Goal: Obtain resource: Download file/media

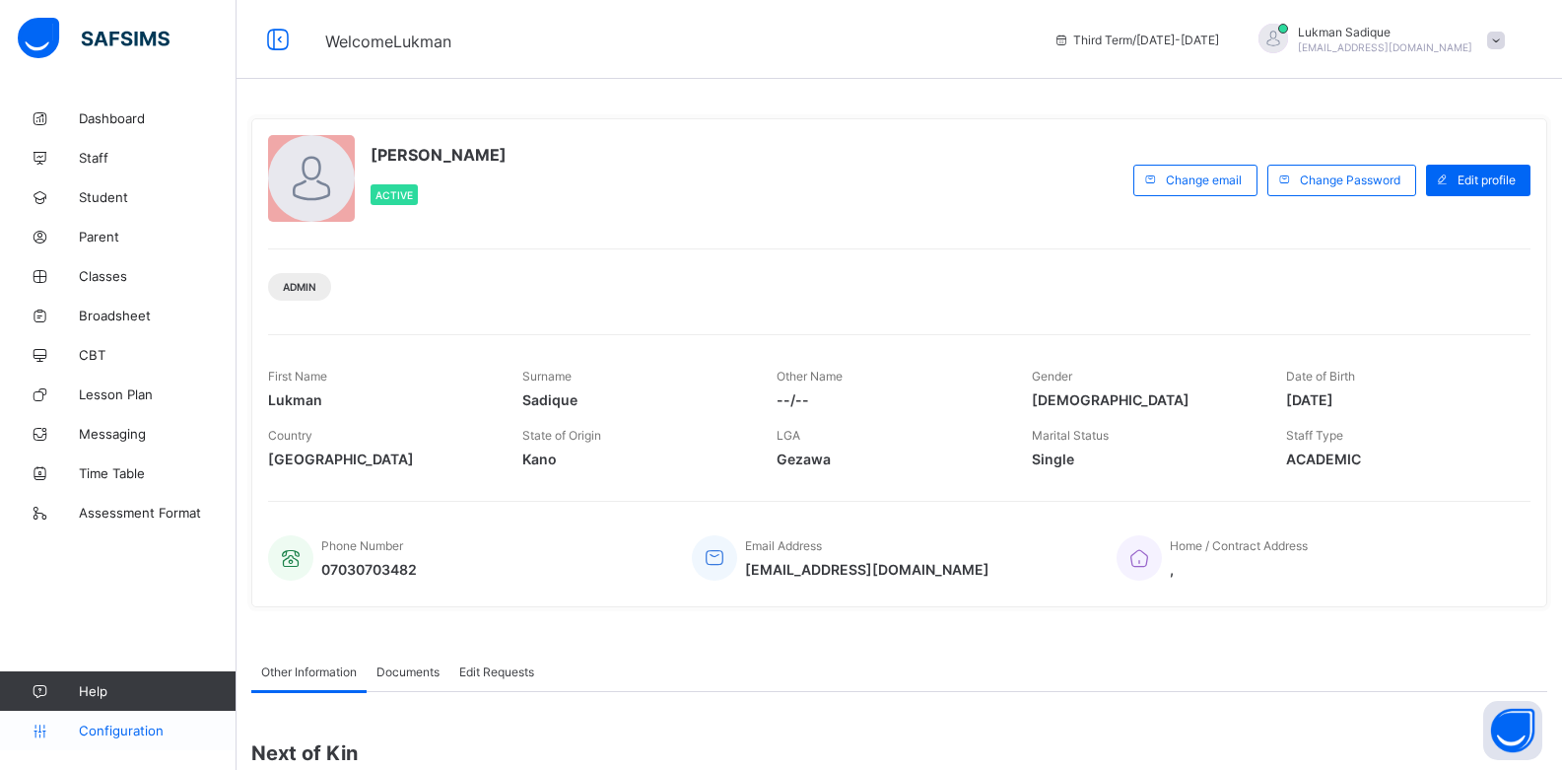
click at [150, 727] on span "Configuration" at bounding box center [157, 730] width 157 height 16
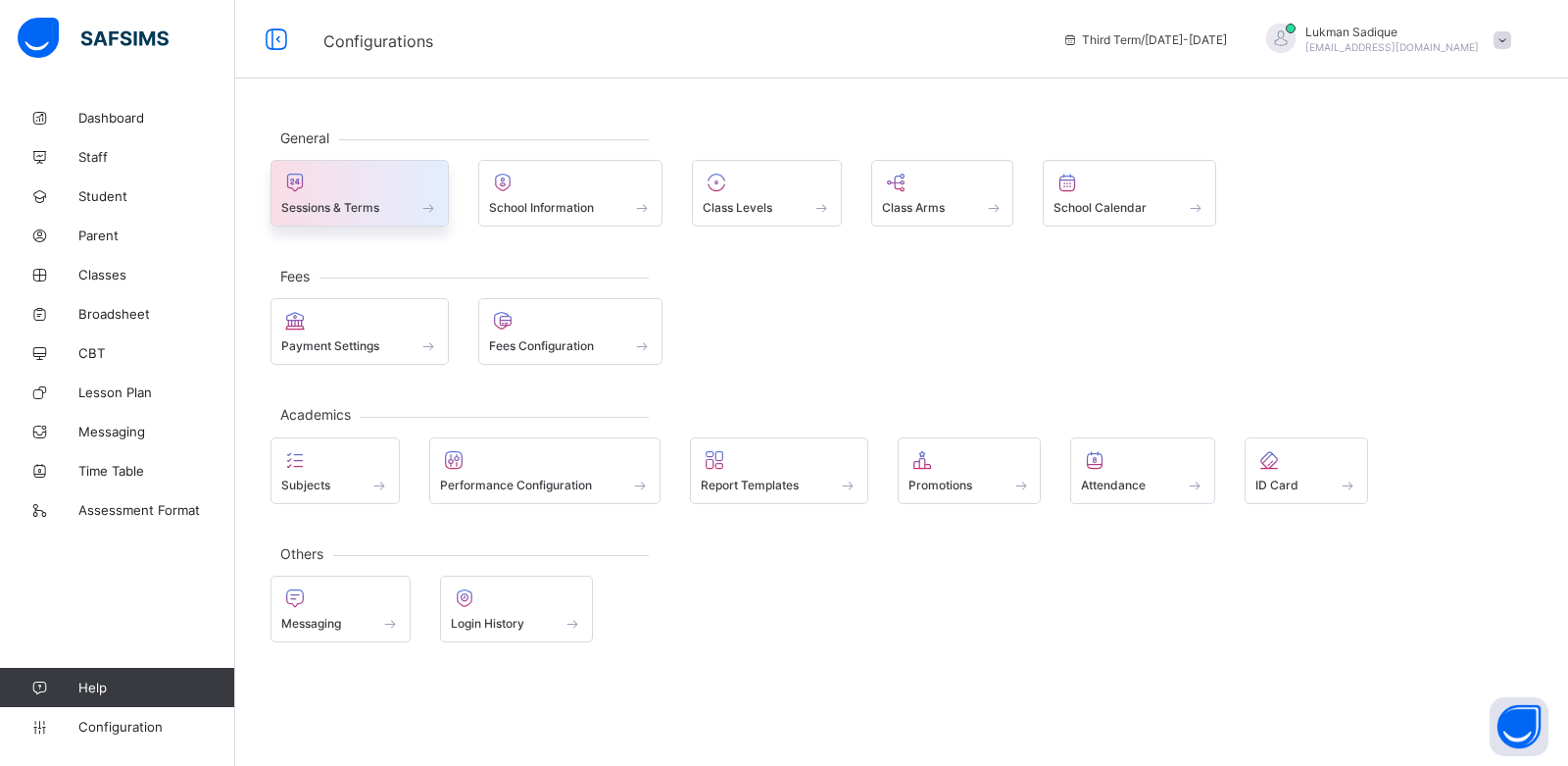
click at [390, 211] on div "Sessions & Terms" at bounding box center [360, 207] width 157 height 17
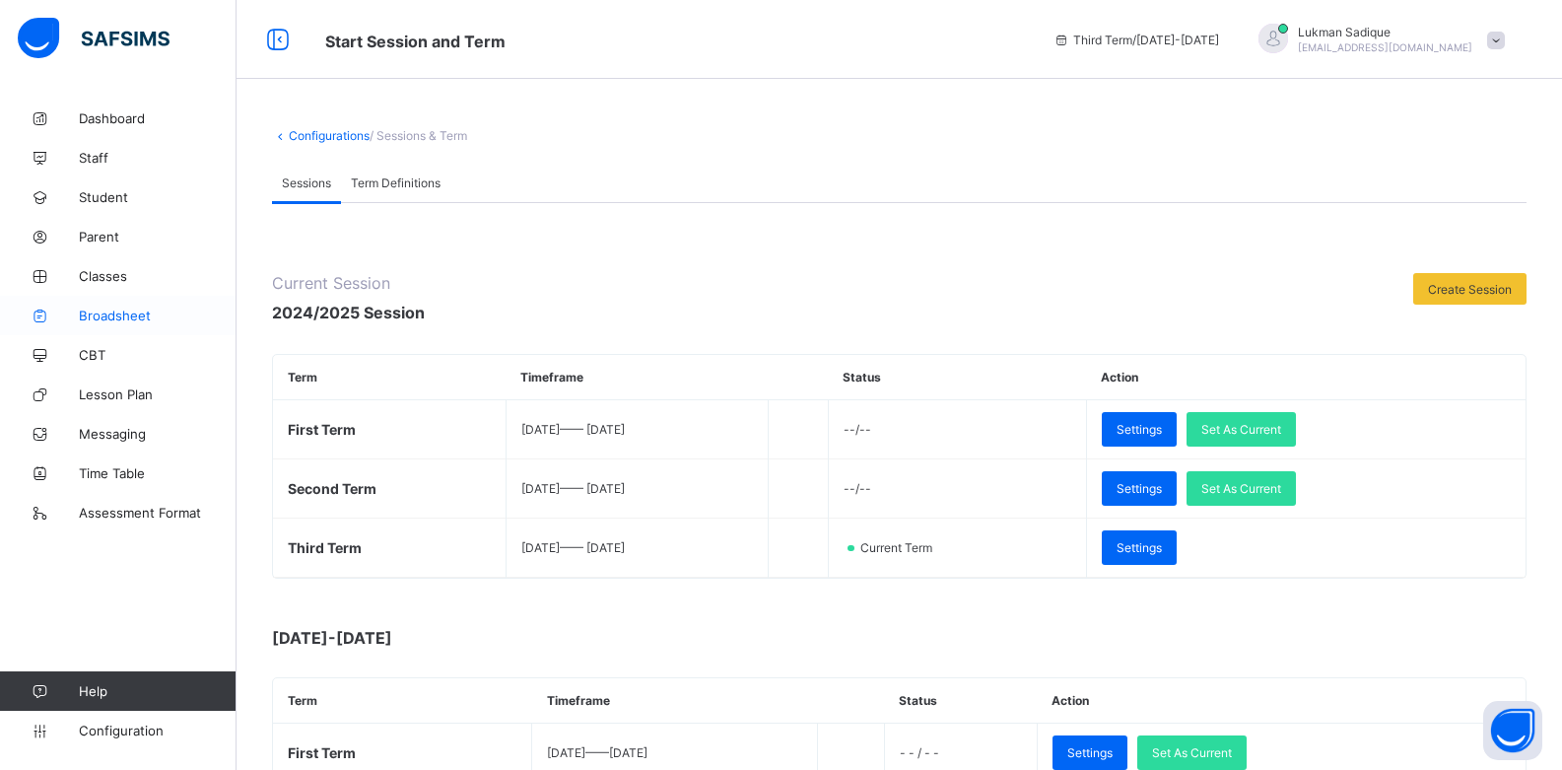
click at [105, 315] on span "Broadsheet" at bounding box center [158, 316] width 158 height 16
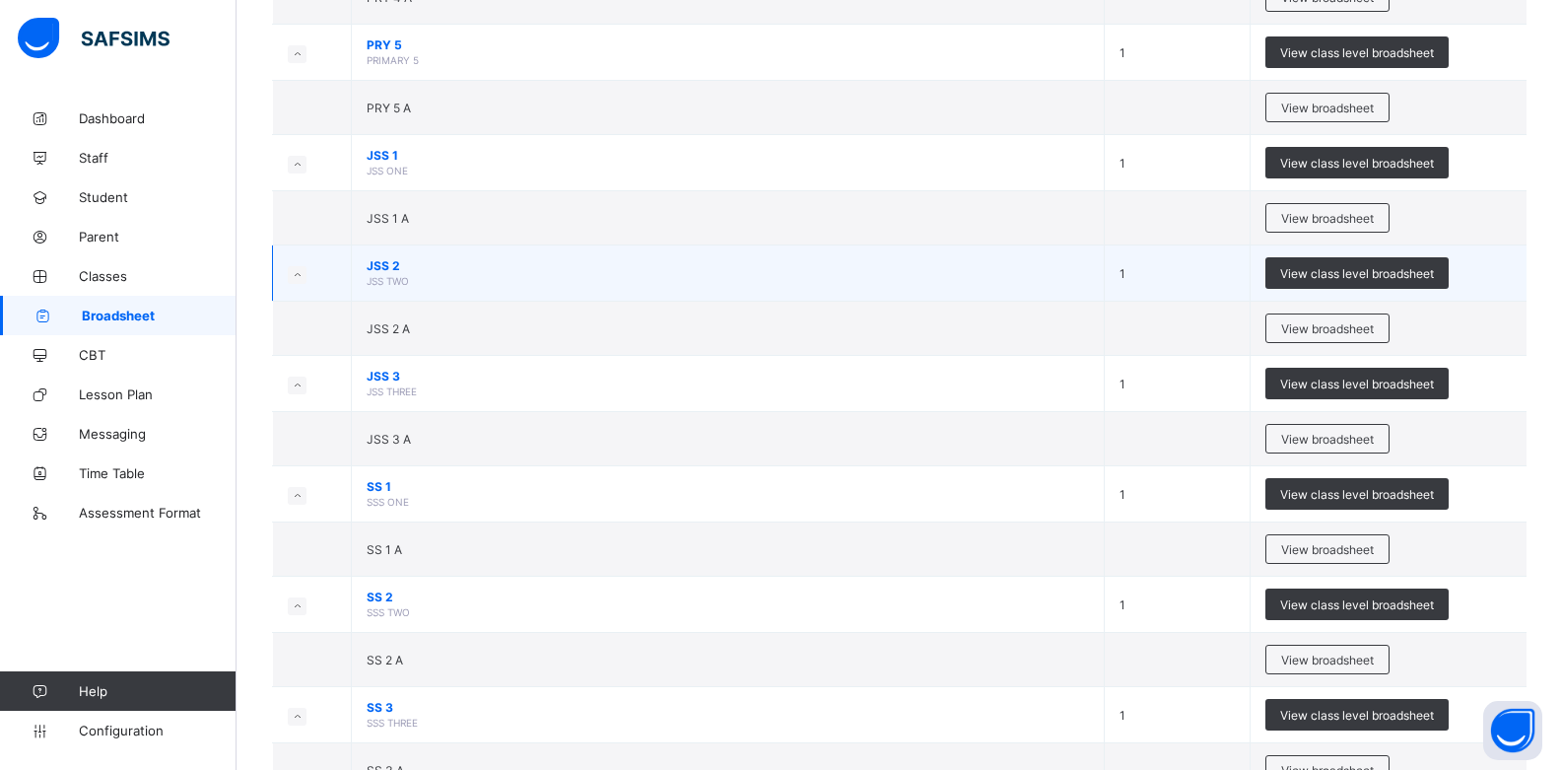
scroll to position [859, 0]
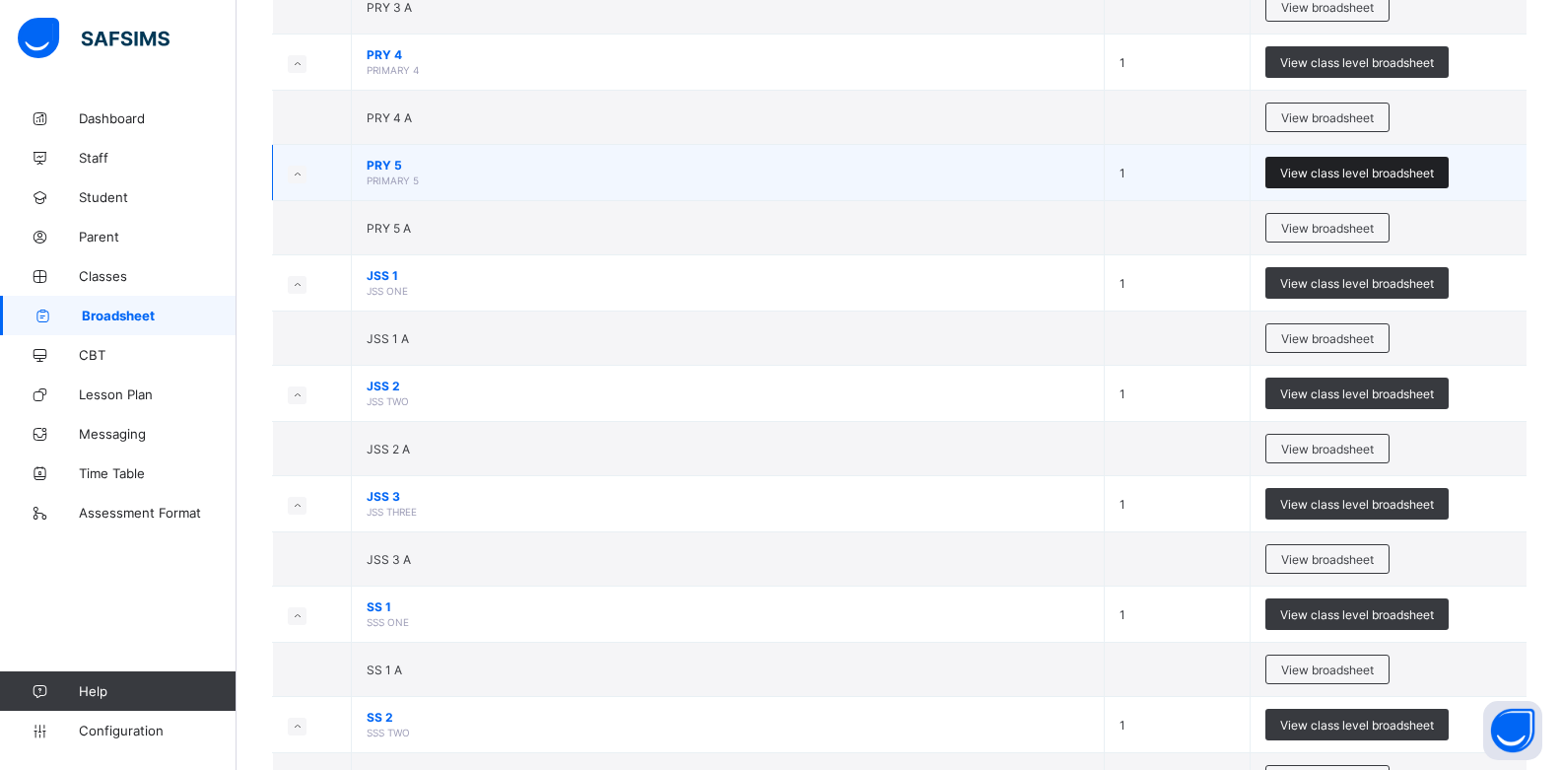
click at [1333, 173] on span "View class level broadsheet" at bounding box center [1357, 173] width 154 height 15
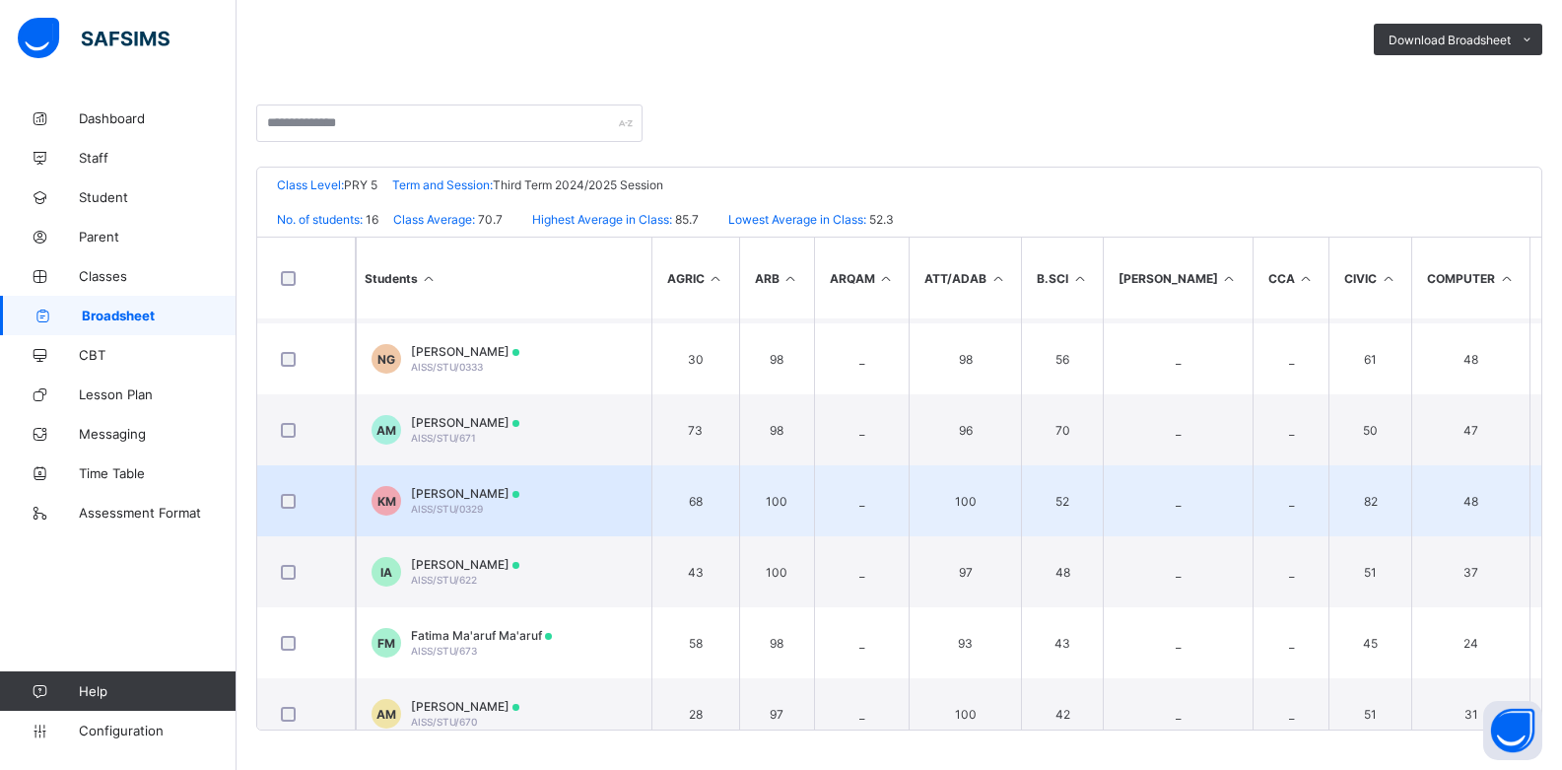
scroll to position [535, 0]
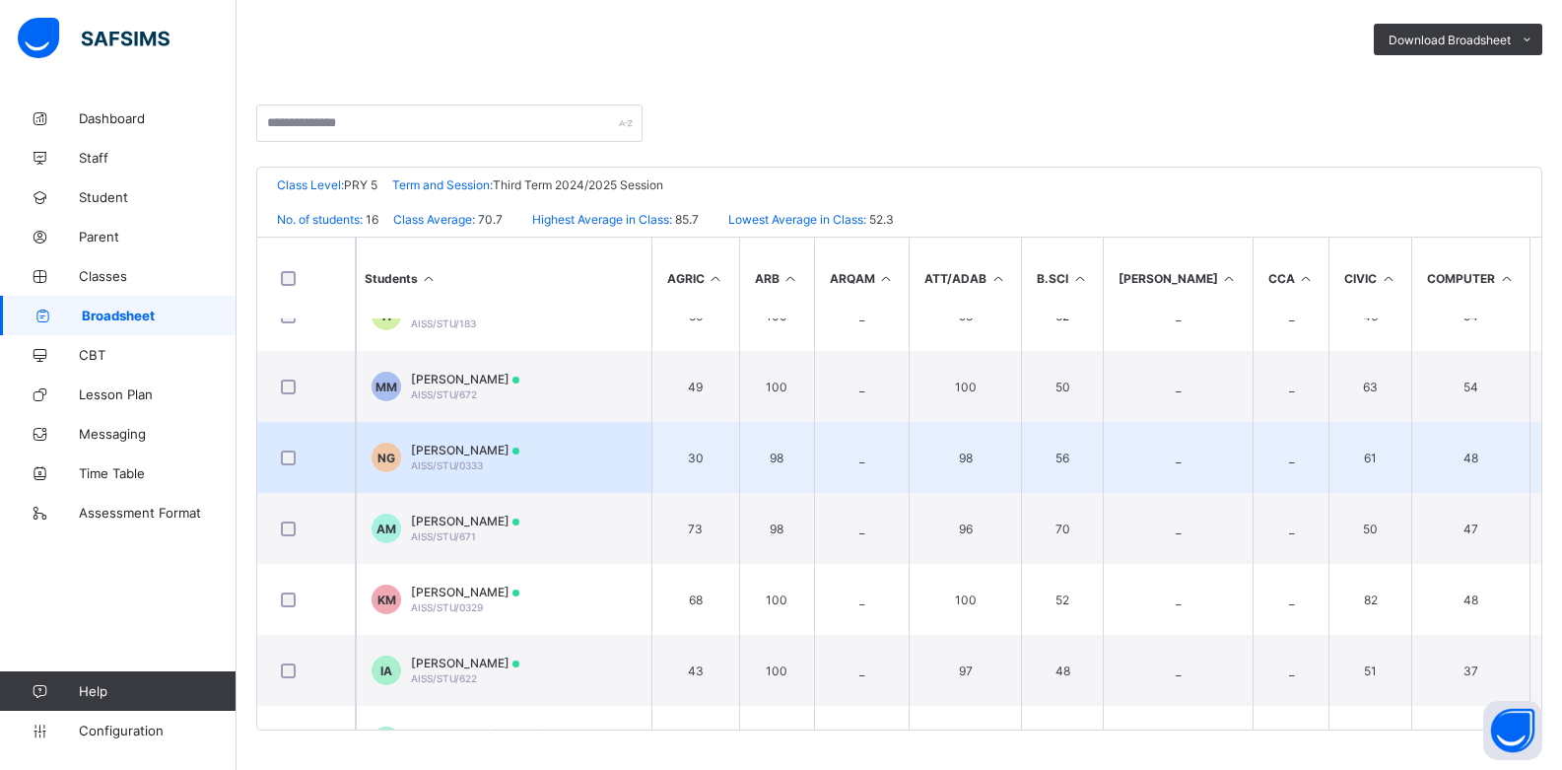
click at [519, 454] on span "[PERSON_NAME]" at bounding box center [465, 450] width 108 height 15
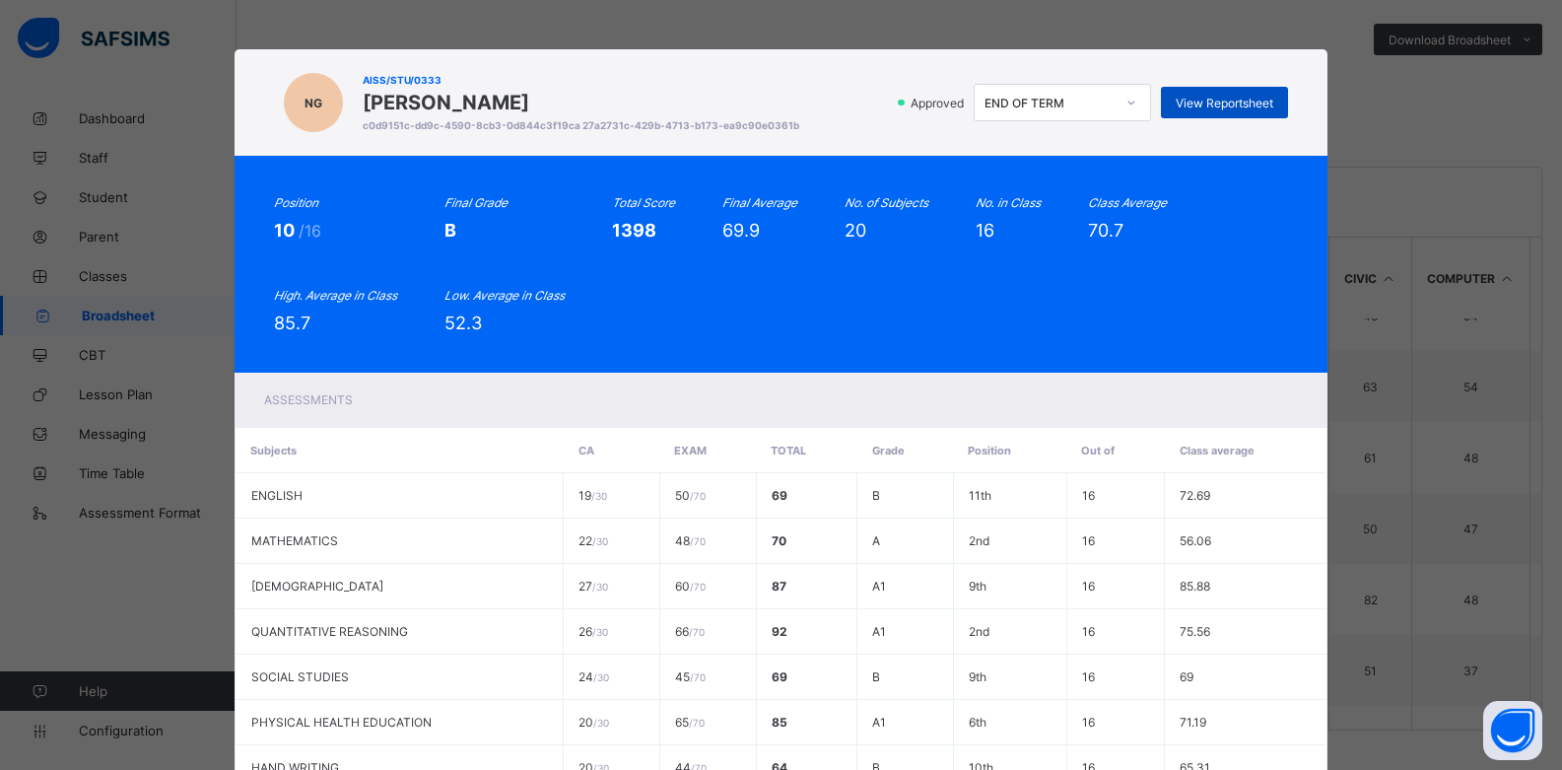
click at [1235, 97] on span "View Reportsheet" at bounding box center [1225, 103] width 98 height 15
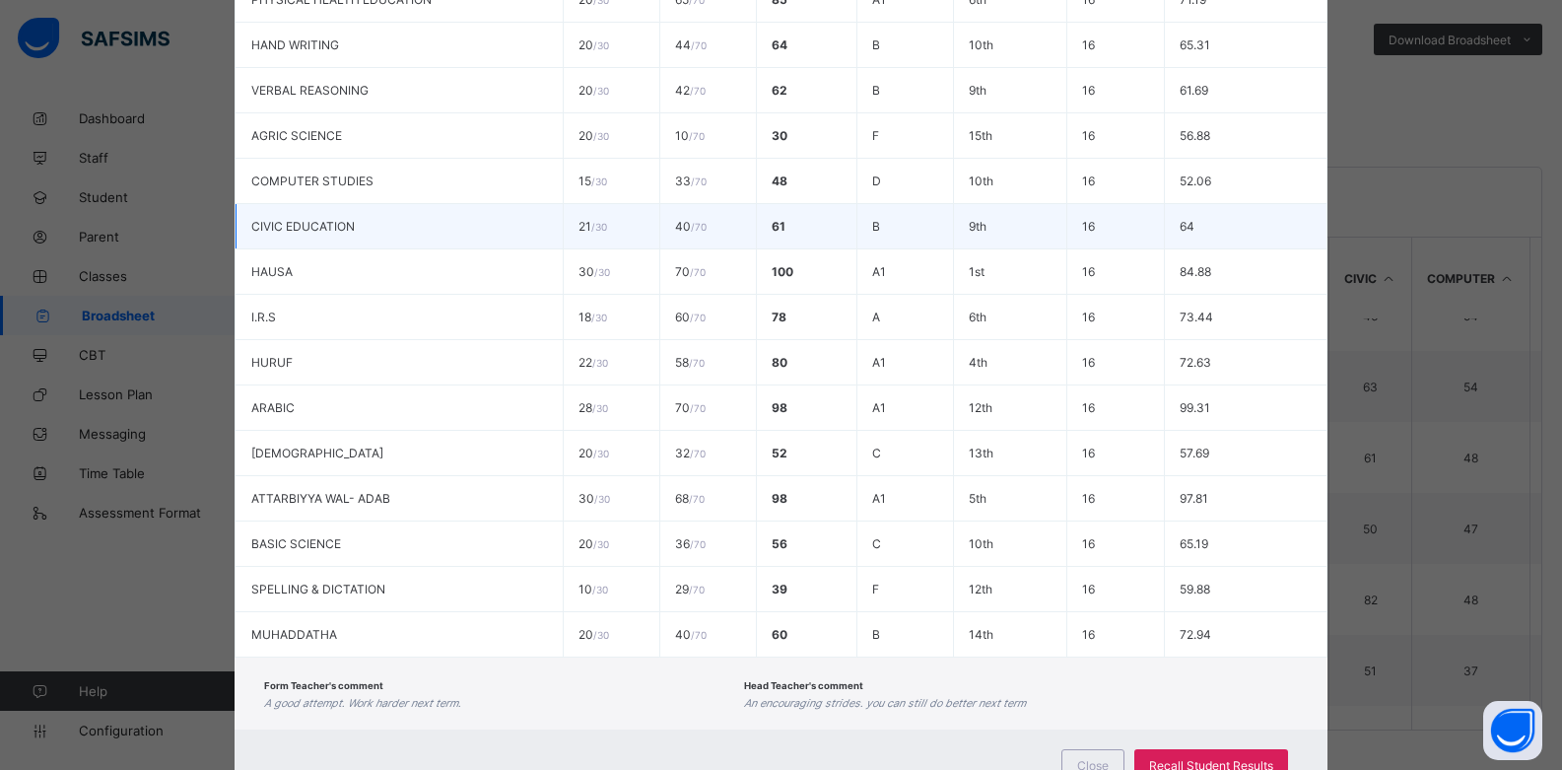
scroll to position [802, 0]
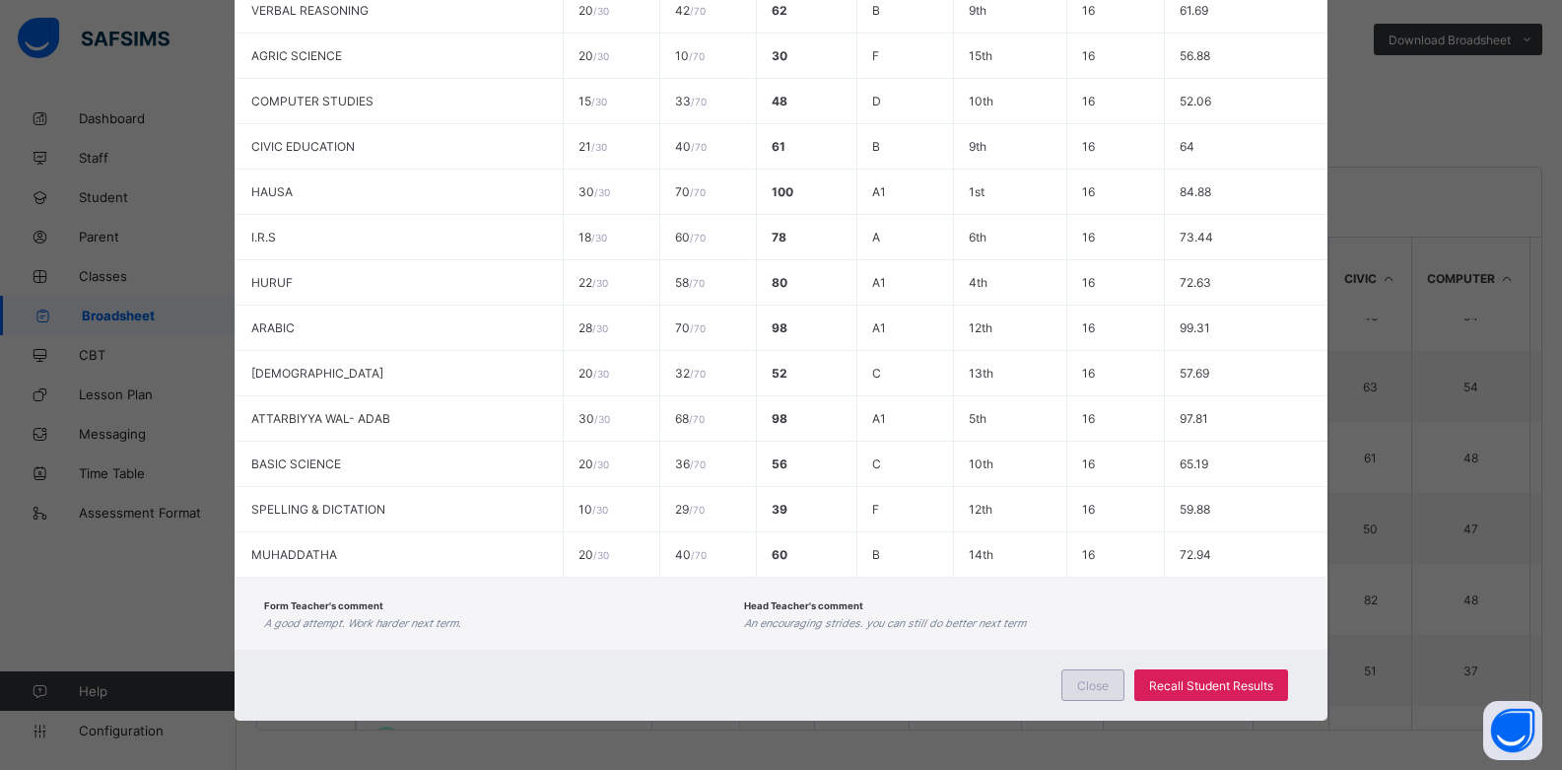
click at [1103, 683] on span "Close" at bounding box center [1093, 685] width 32 height 15
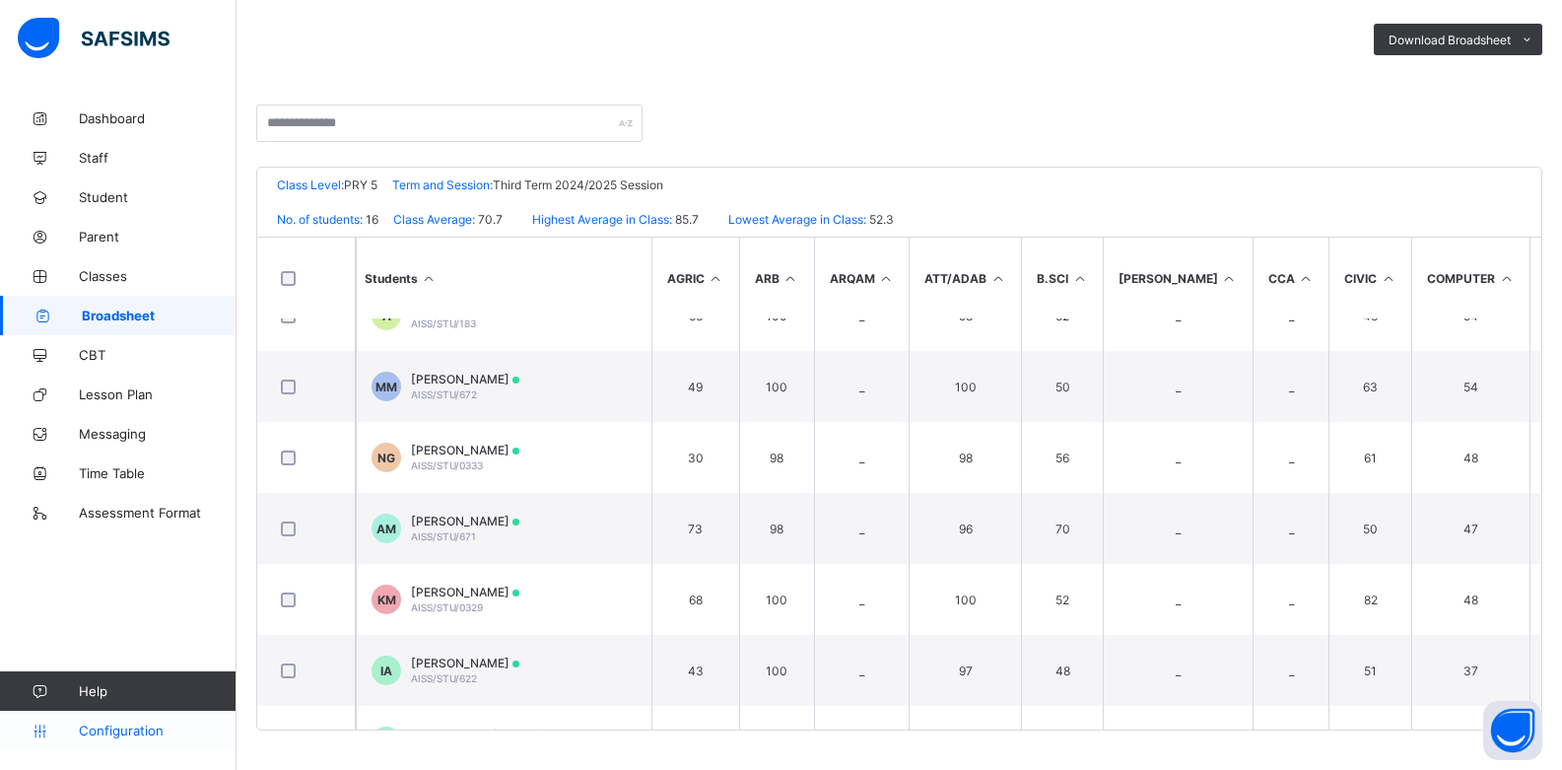
click at [127, 728] on span "Configuration" at bounding box center [157, 730] width 157 height 16
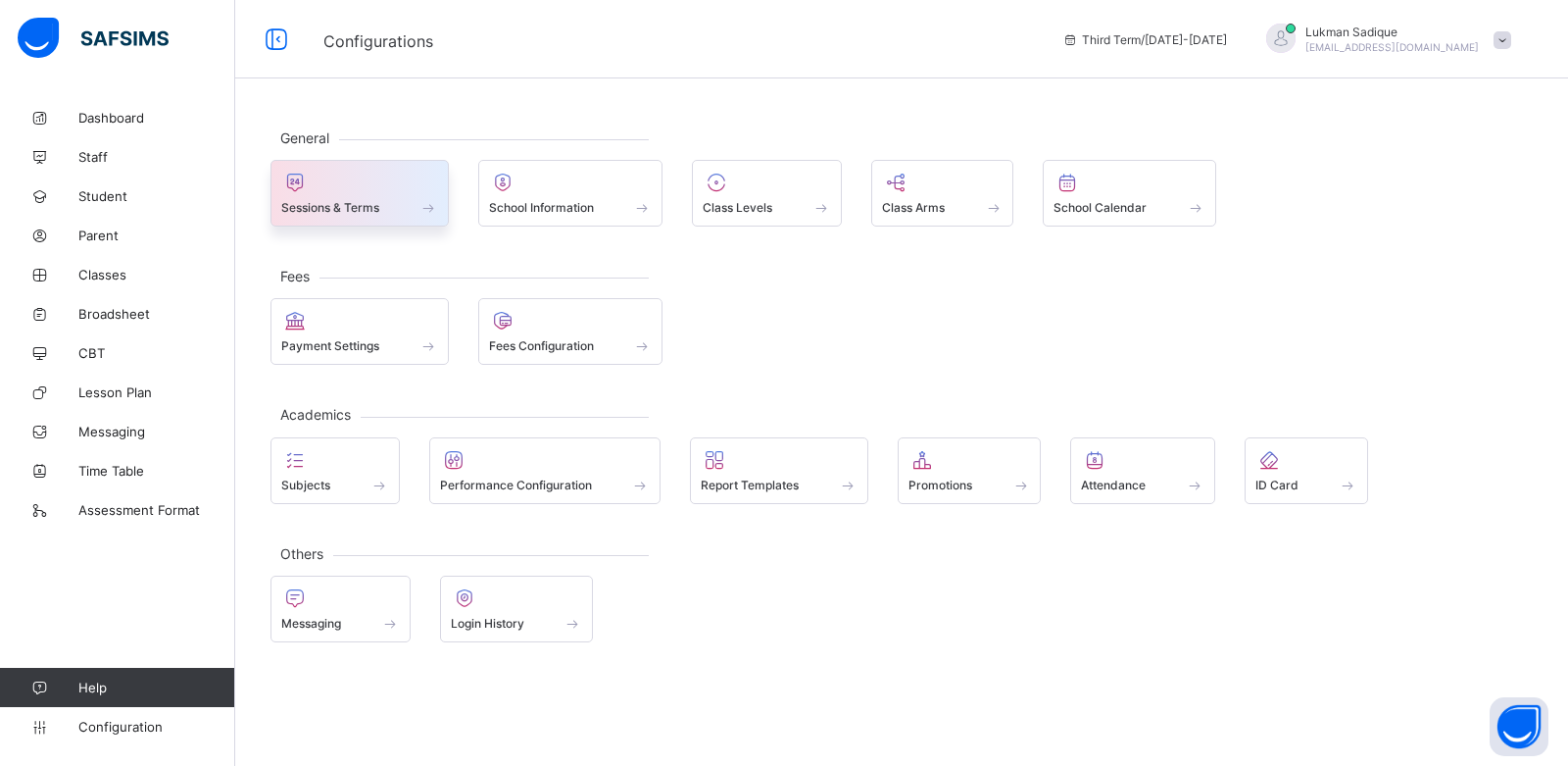
click at [392, 194] on span at bounding box center [360, 196] width 157 height 5
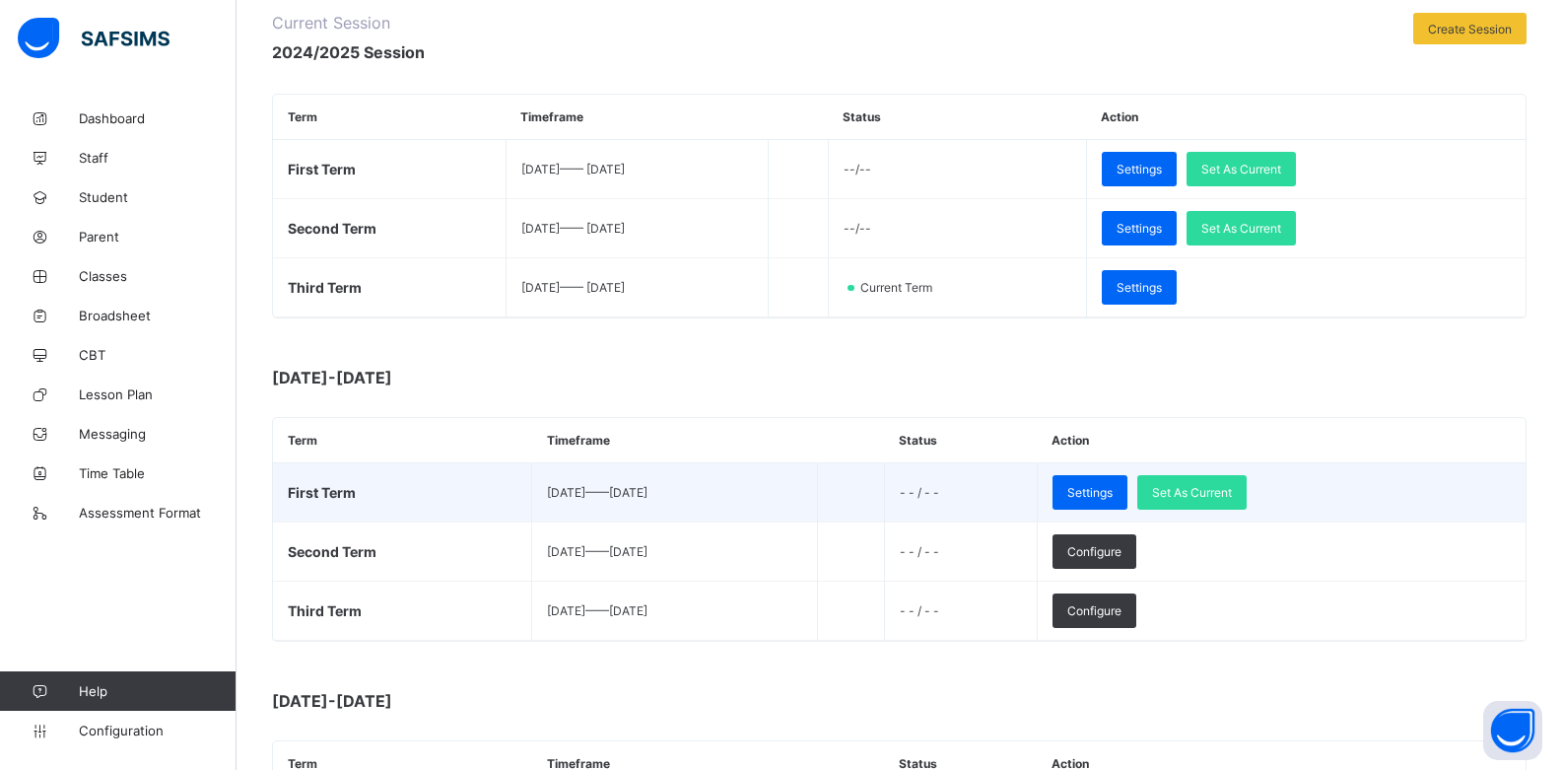
scroll to position [296, 0]
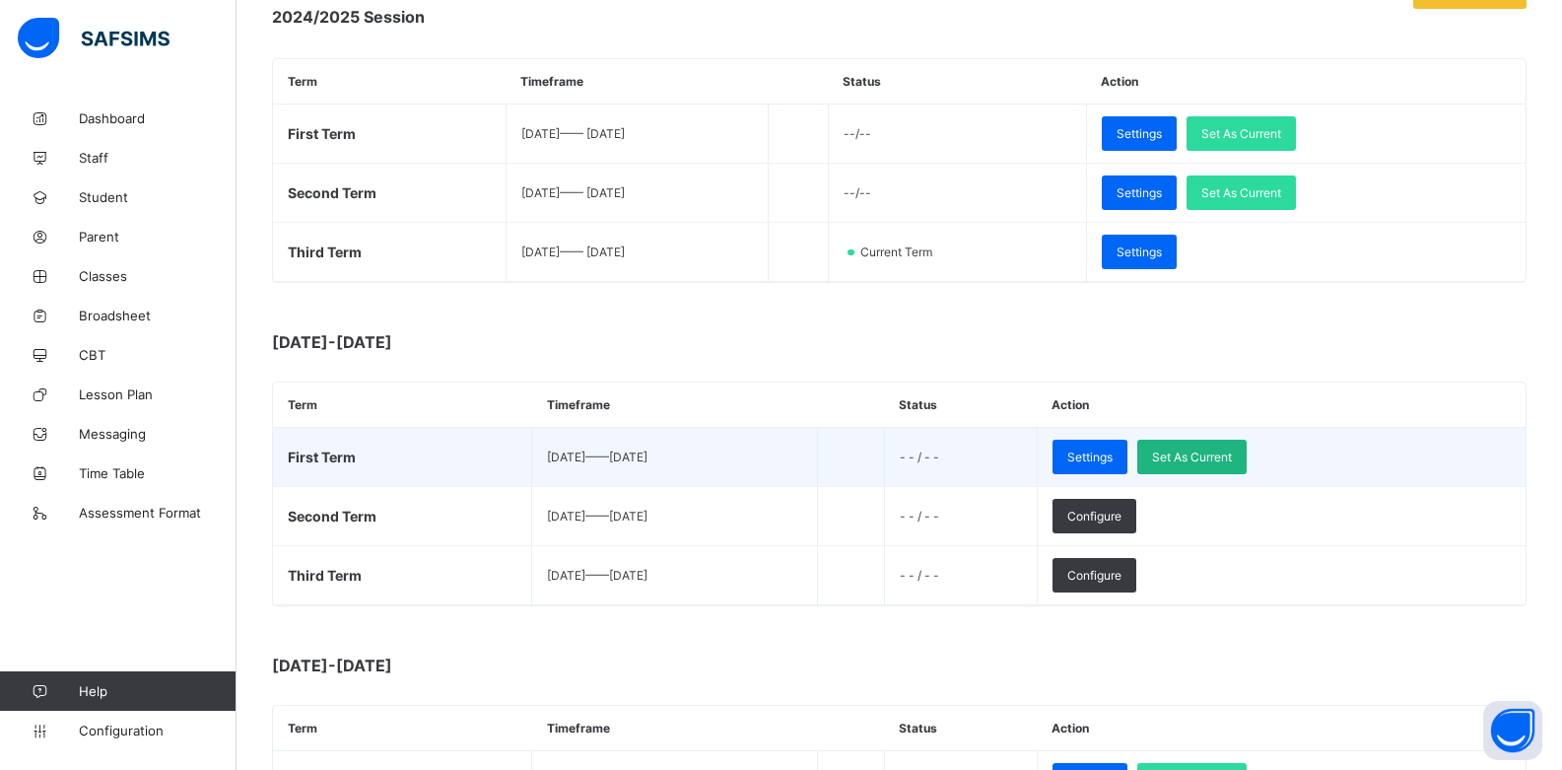
click at [1232, 453] on span "Set As Current" at bounding box center [1192, 456] width 80 height 15
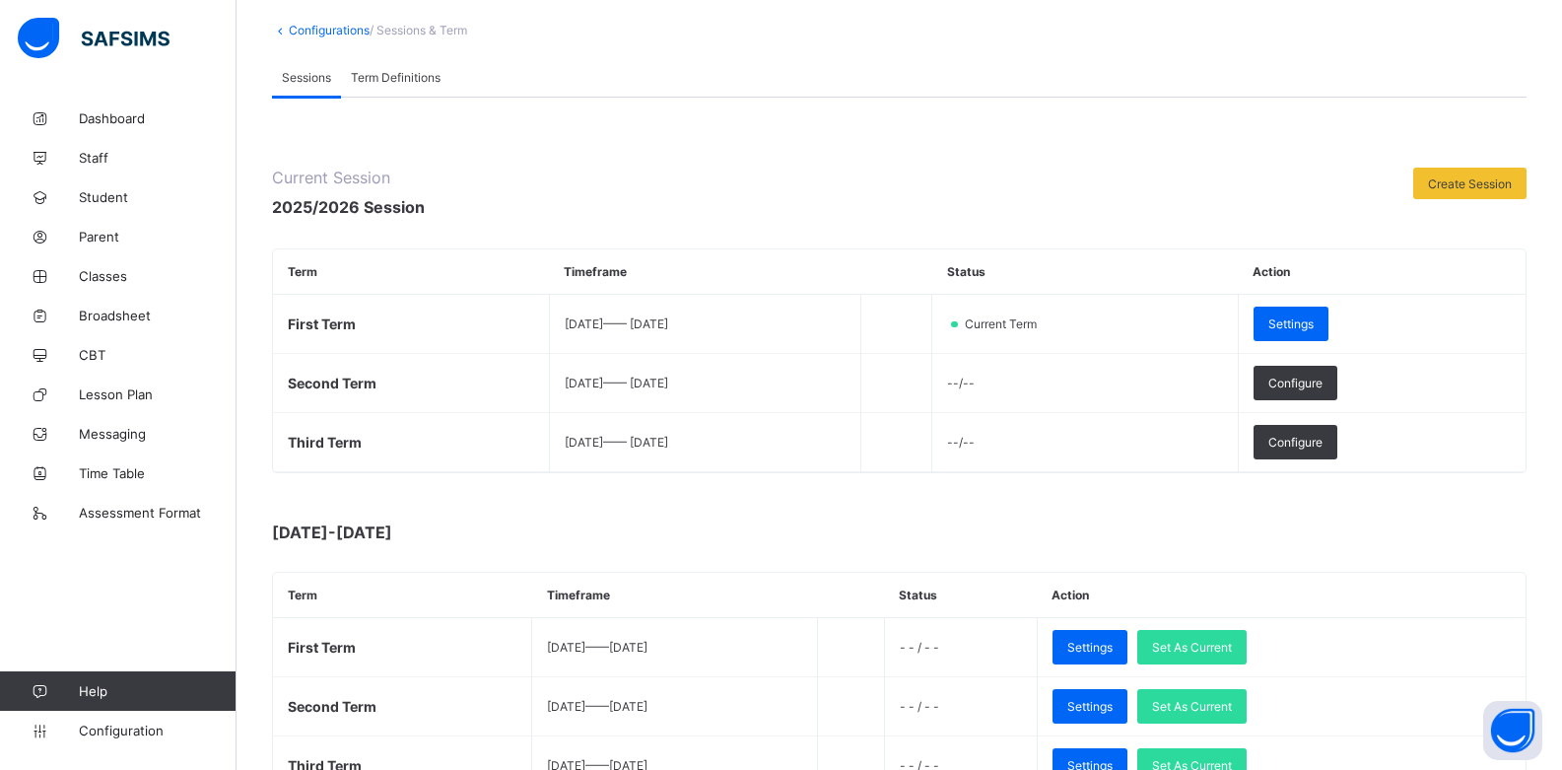
scroll to position [0, 0]
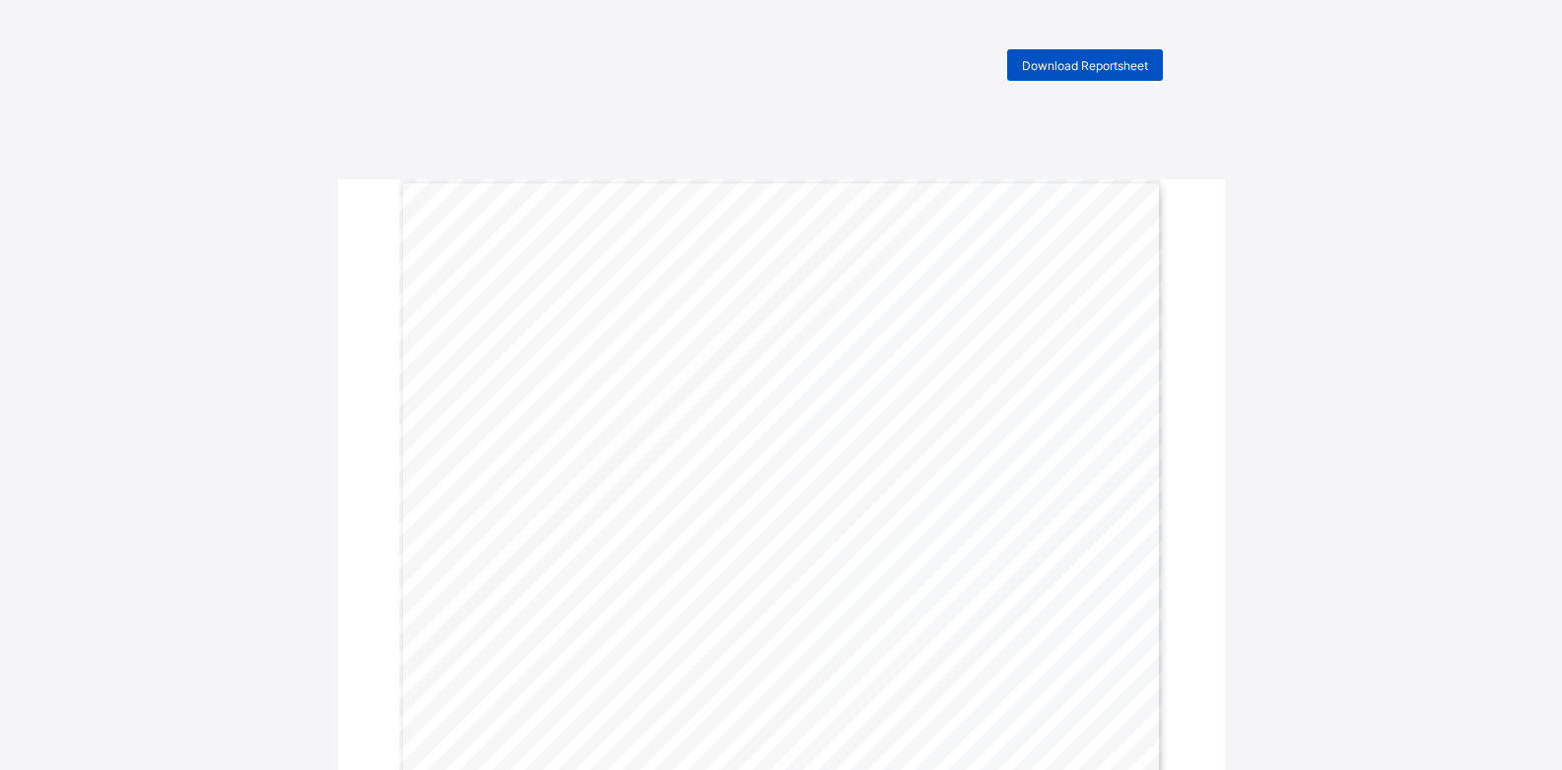
click at [1054, 62] on span "Download Reportsheet" at bounding box center [1085, 65] width 126 height 15
